Goal: Check status: Check status

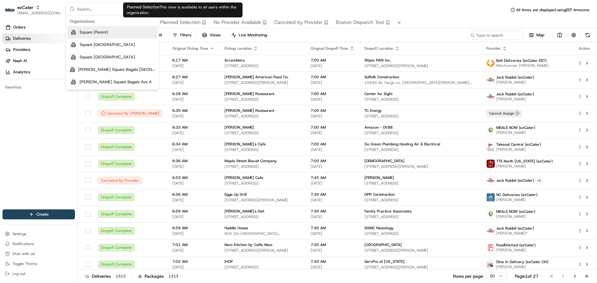
click at [201, 1] on div "Deliveries All times are displayed using EDT timezone All Assigned Flagged Plan…" at bounding box center [337, 141] width 519 height 283
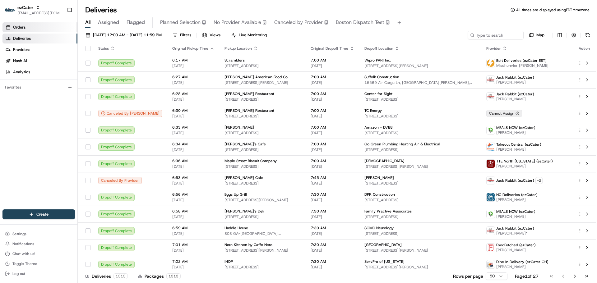
click at [52, 27] on link "Orders" at bounding box center [39, 27] width 75 height 10
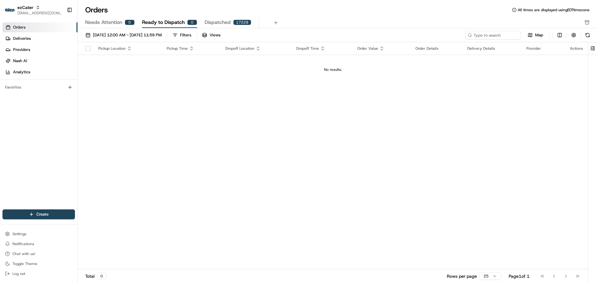
click at [92, 28] on div "Needs Attention 0 Ready to Dispatch 0 Dispatched 17228" at bounding box center [337, 22] width 519 height 11
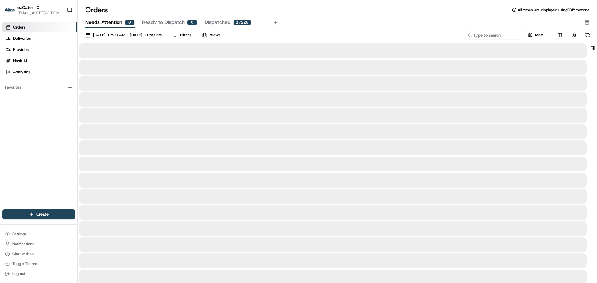
click at [89, 20] on span "Needs Attention" at bounding box center [103, 22] width 37 height 7
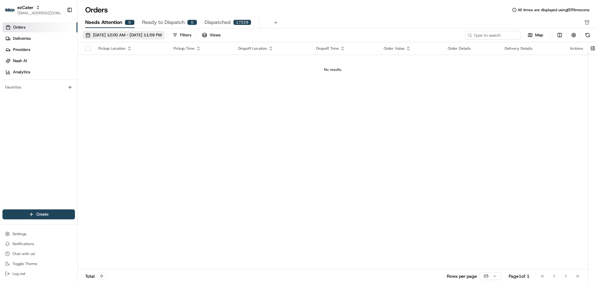
click at [137, 31] on button "[DATE] 12:00 AM - [DATE] 11:59 PM" at bounding box center [124, 35] width 82 height 9
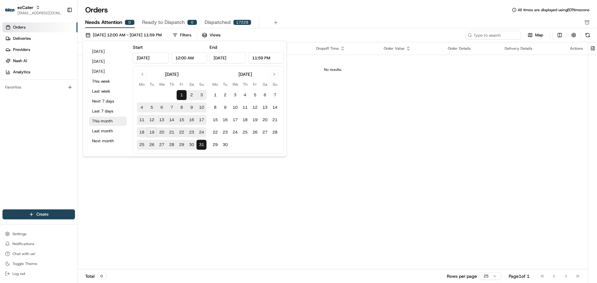
click at [97, 122] on button "This month" at bounding box center [107, 121] width 37 height 9
click at [328, 127] on div "Pickup Location Pickup Time Dropoff Location Dropoff Time Order Value Order Det…" at bounding box center [333, 155] width 510 height 227
